Goal: Check status: Check status

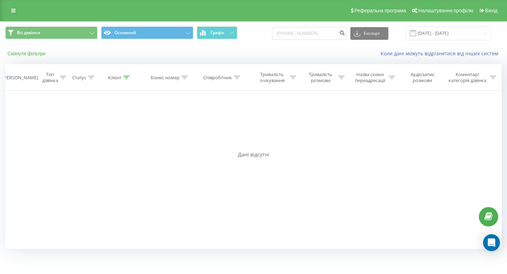
click at [34, 52] on button "Скинути фільтри" at bounding box center [27, 53] width 44 height 6
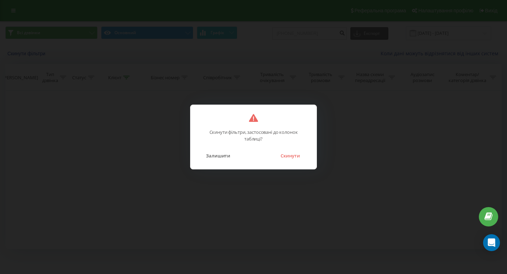
click at [285, 161] on div "Скинути фільтри, застосовані до колонок таблиці? Залишити Скинути" at bounding box center [253, 136] width 127 height 65
click at [286, 159] on button "Скинути" at bounding box center [290, 155] width 26 height 9
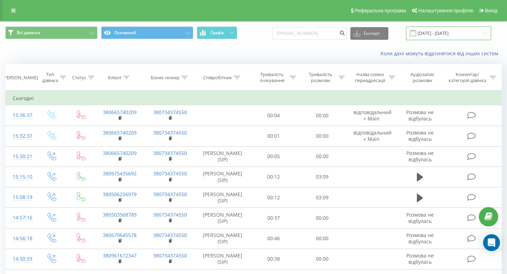
click at [448, 32] on input "[DATE] - [DATE]" at bounding box center [448, 33] width 85 height 14
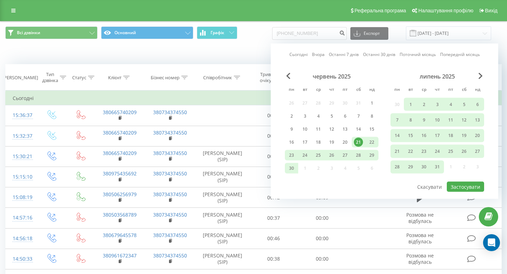
click at [300, 56] on link "Сьогодні" at bounding box center [298, 54] width 18 height 7
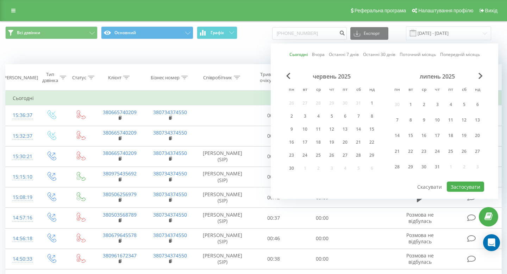
click at [458, 181] on div at bounding box center [384, 181] width 199 height 1
click at [458, 185] on button "Застосувати" at bounding box center [464, 186] width 37 height 10
type input "[DATE] - [DATE]"
